Goal: Book appointment/travel/reservation

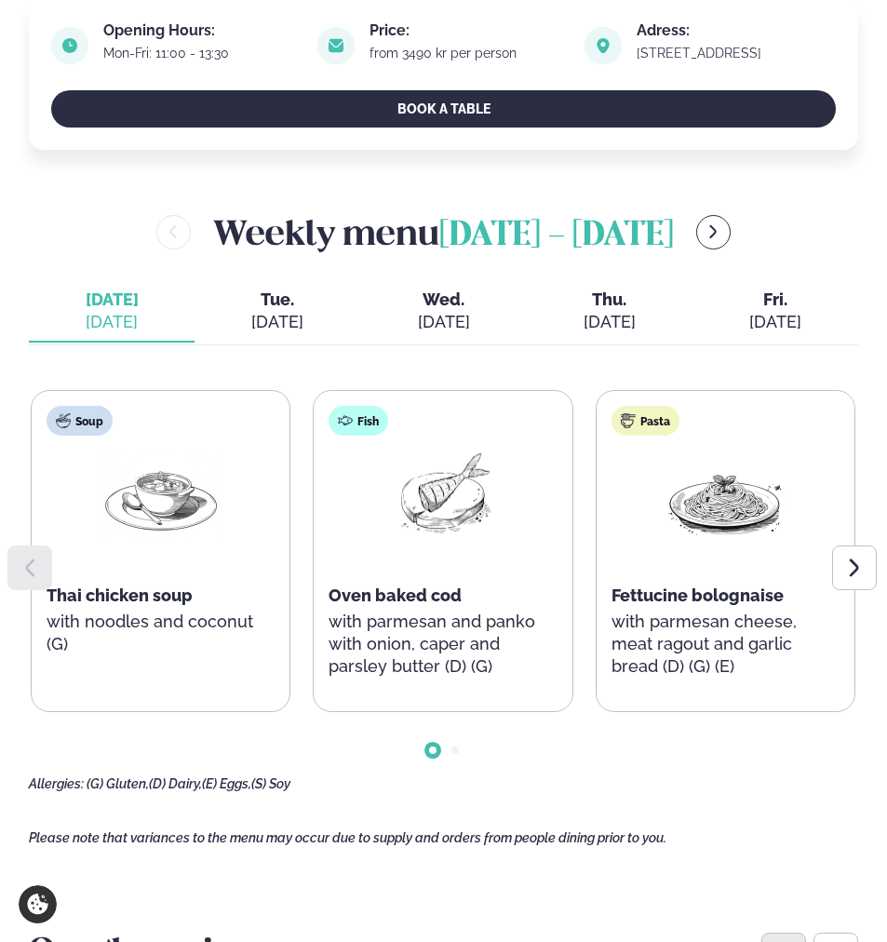
scroll to position [621, 0]
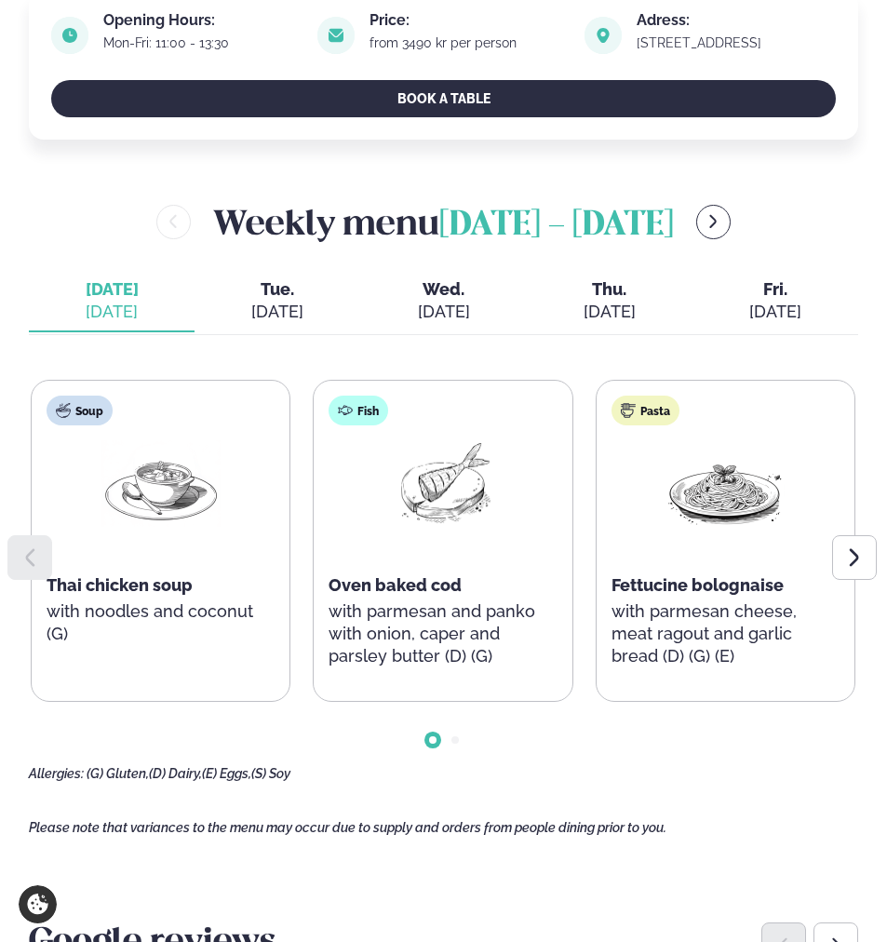
click at [855, 562] on icon at bounding box center [854, 557] width 9 height 18
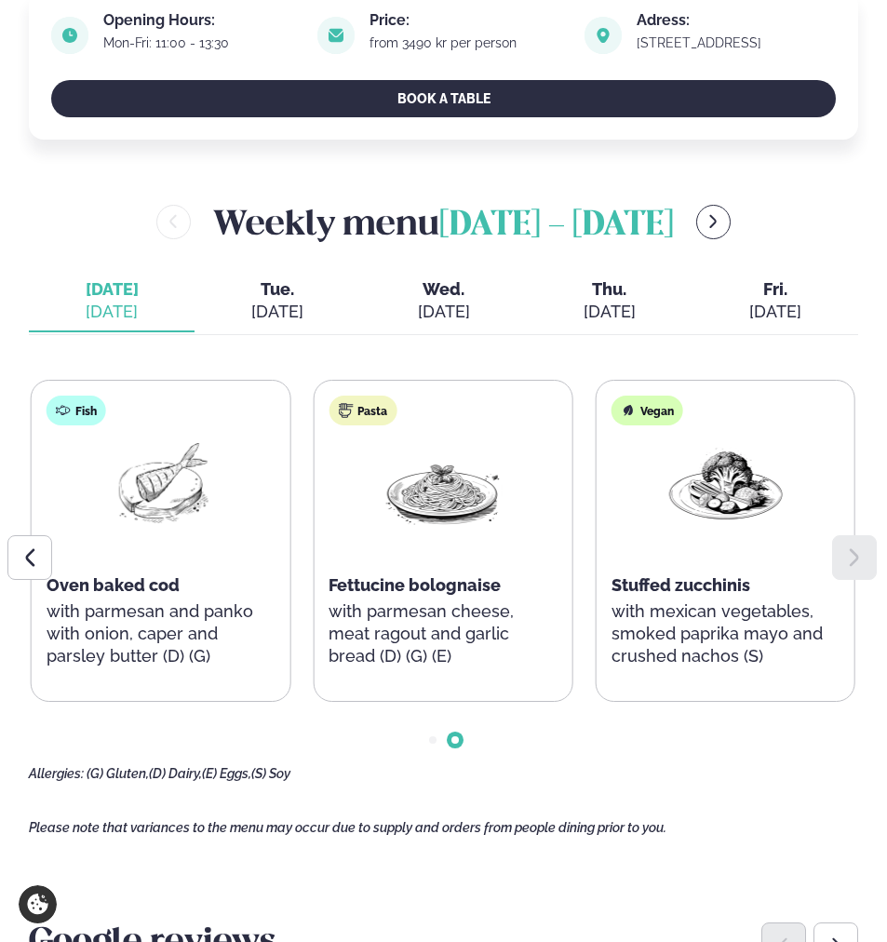
click at [855, 562] on icon at bounding box center [854, 557] width 9 height 18
click at [286, 302] on div "[DATE]" at bounding box center [277, 312] width 136 height 22
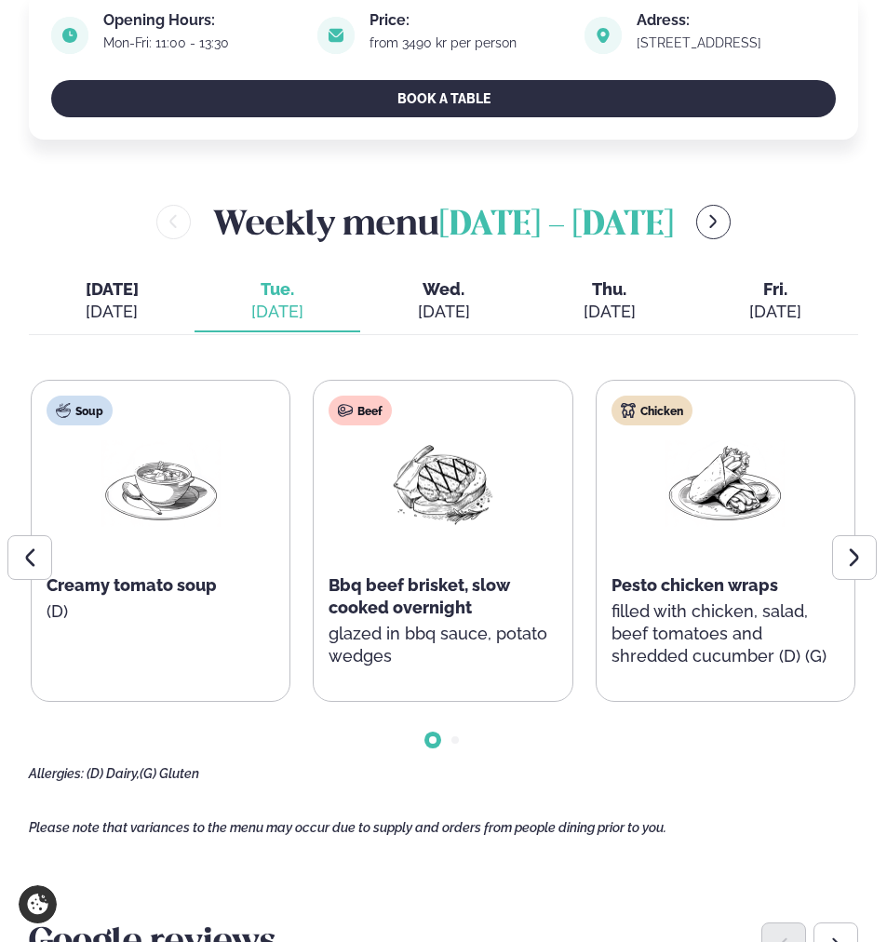
click at [848, 543] on div at bounding box center [854, 557] width 45 height 45
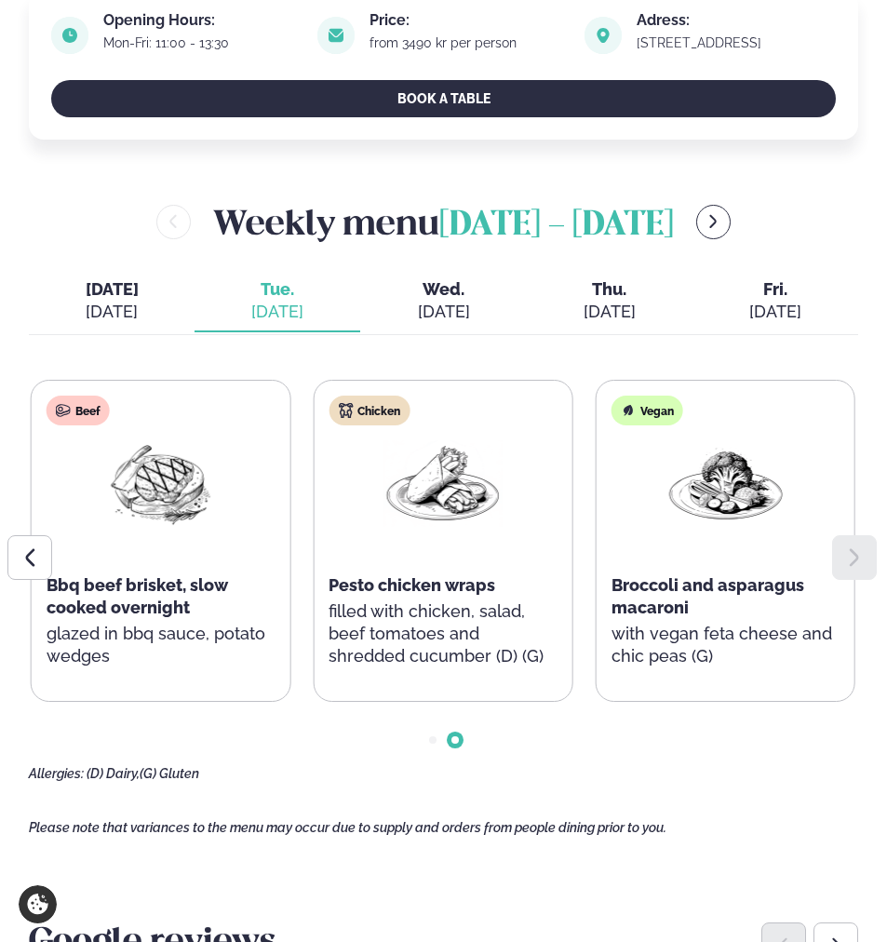
click at [424, 299] on span "Wed." at bounding box center [443, 289] width 136 height 22
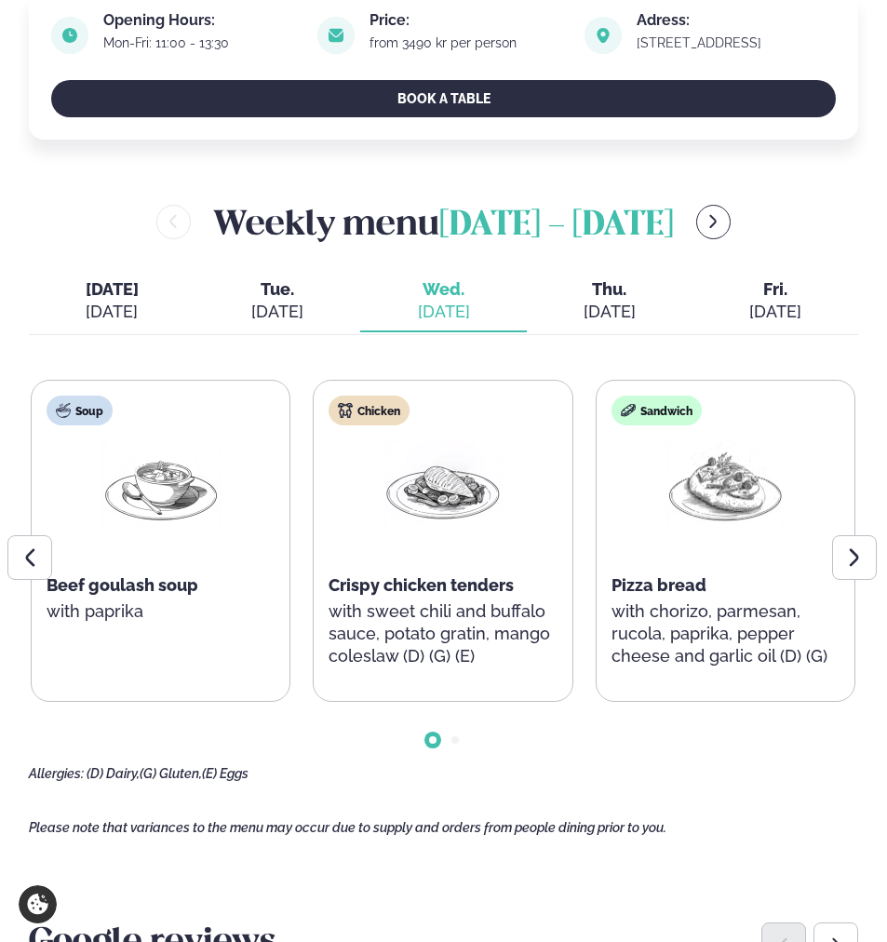
click at [615, 311] on div "[DATE]" at bounding box center [610, 312] width 136 height 22
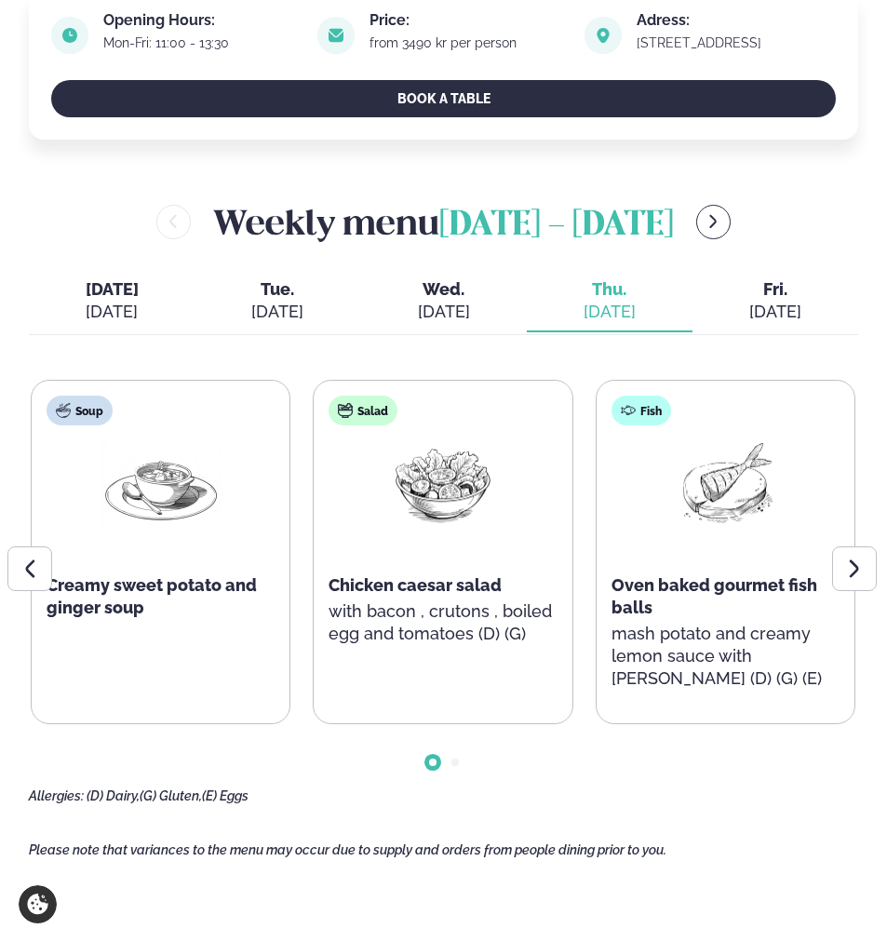
click at [857, 556] on div at bounding box center [854, 569] width 45 height 45
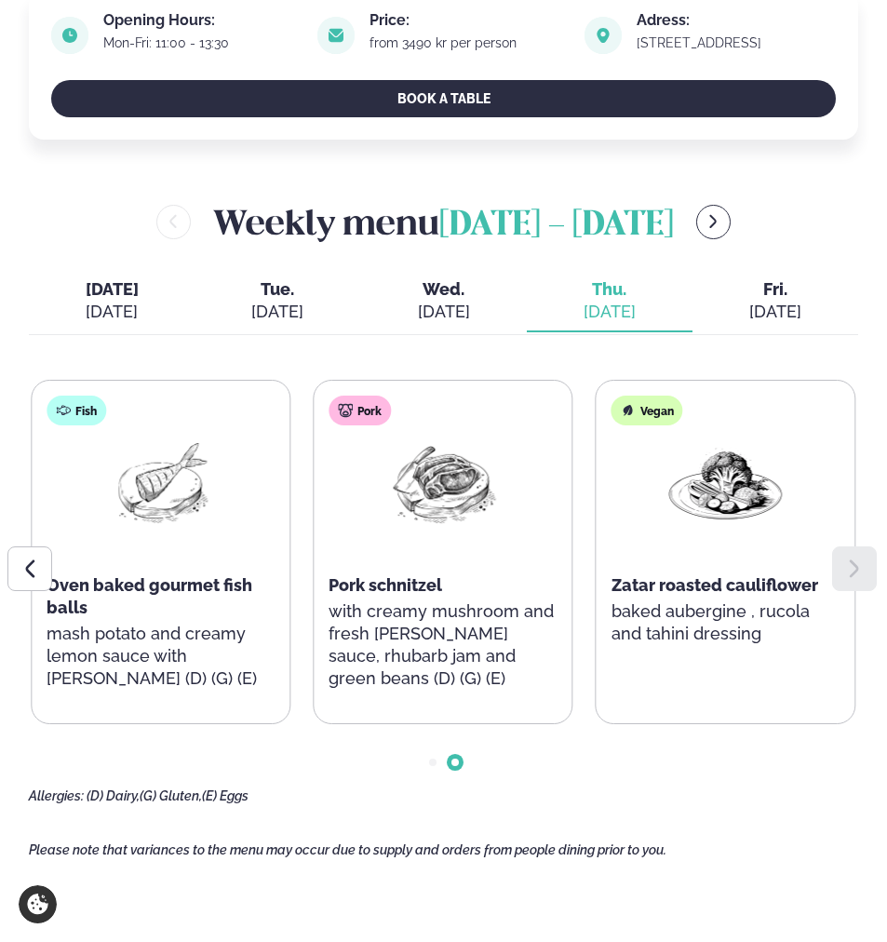
click at [759, 302] on div "[DATE]" at bounding box center [776, 312] width 136 height 22
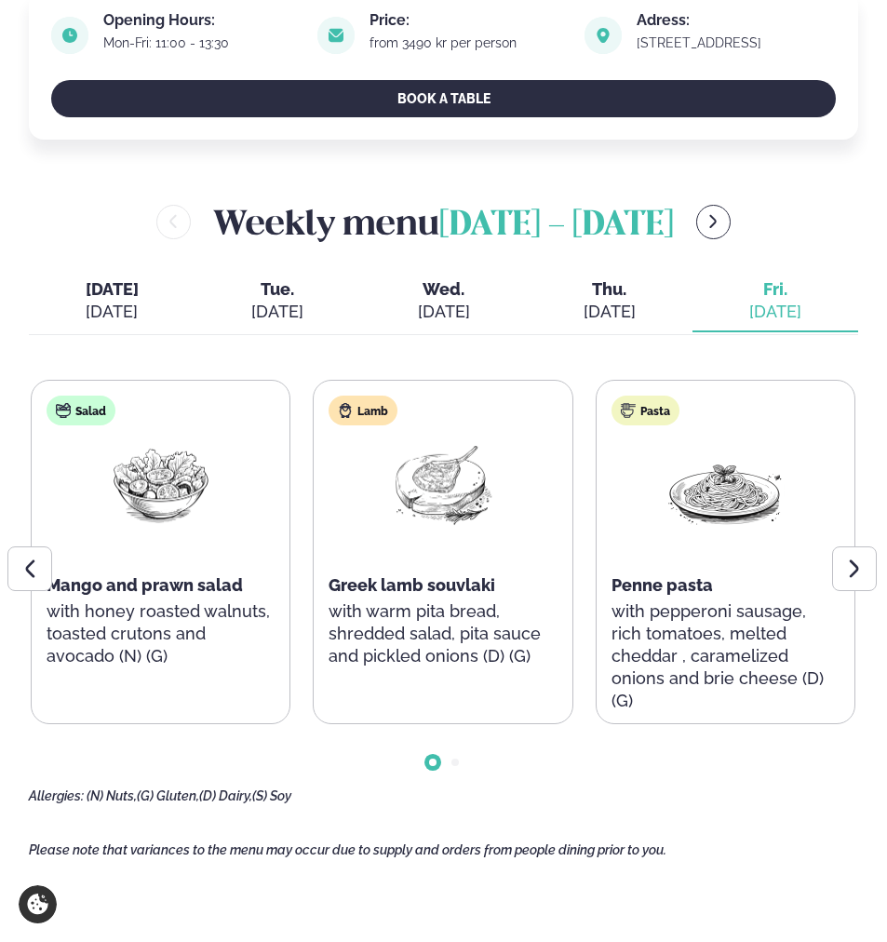
click at [868, 562] on div at bounding box center [854, 569] width 45 height 45
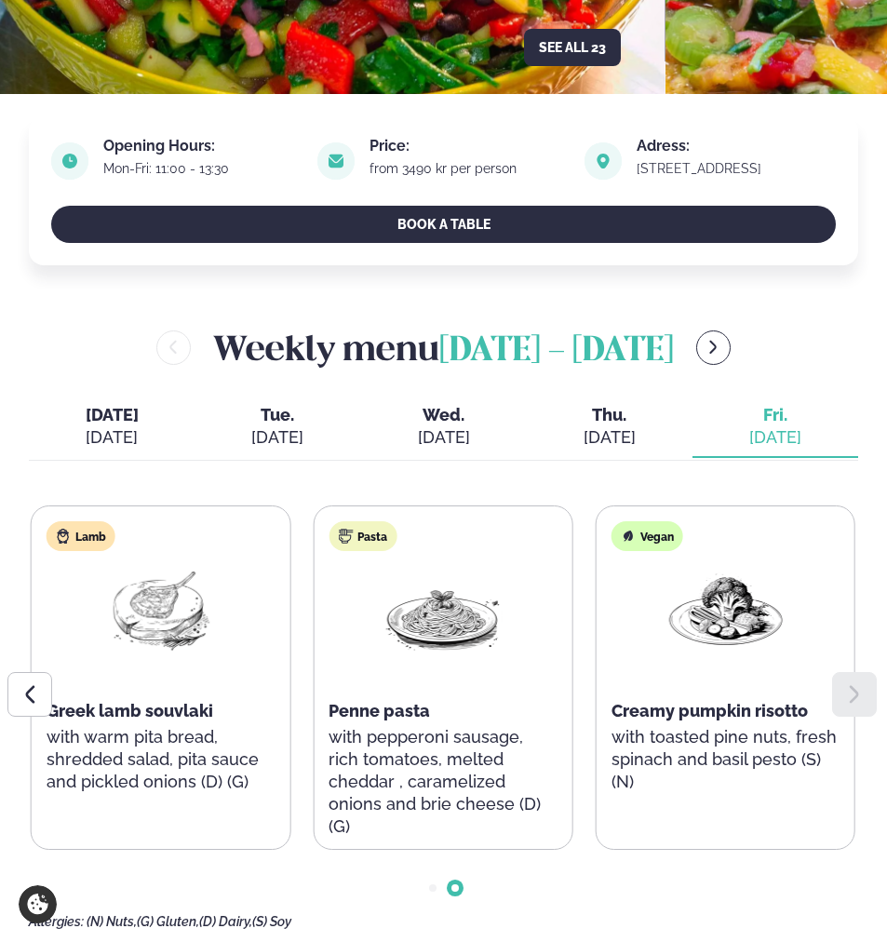
scroll to position [124, 0]
